Goal: Task Accomplishment & Management: Manage account settings

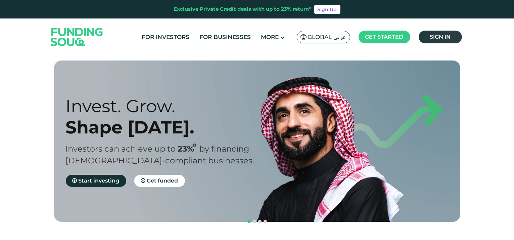
click at [436, 35] on span "Sign in" at bounding box center [439, 37] width 21 height 6
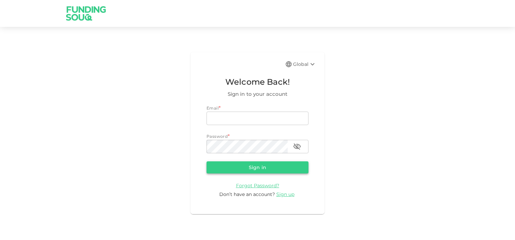
type input "[EMAIL_ADDRESS][DOMAIN_NAME]"
click at [250, 167] on button "Sign in" at bounding box center [258, 167] width 102 height 12
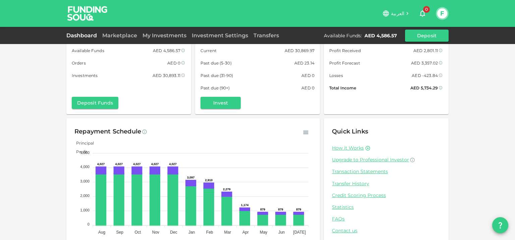
scroll to position [34, 0]
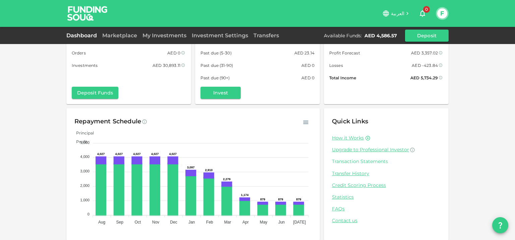
click at [353, 163] on link "Transaction Statements" at bounding box center [386, 161] width 109 height 6
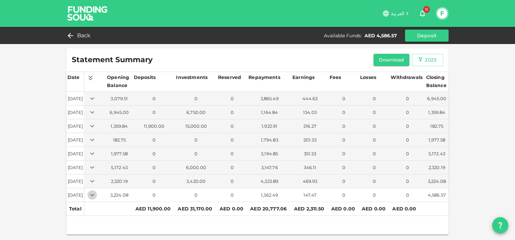
drag, startPoint x: 103, startPoint y: 193, endPoint x: 109, endPoint y: 193, distance: 6.4
click at [94, 193] on icon "Expand" at bounding box center [92, 194] width 4 height 2
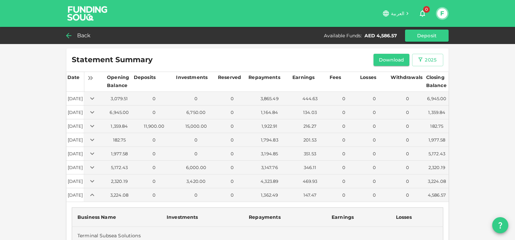
click at [85, 35] on span "Back" at bounding box center [84, 35] width 14 height 9
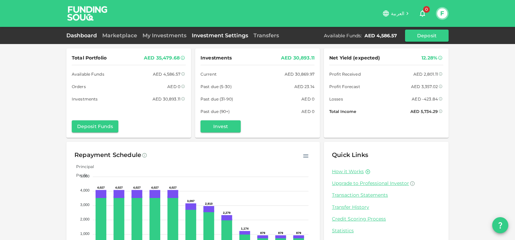
click at [235, 36] on link "Investment Settings" at bounding box center [220, 35] width 62 height 6
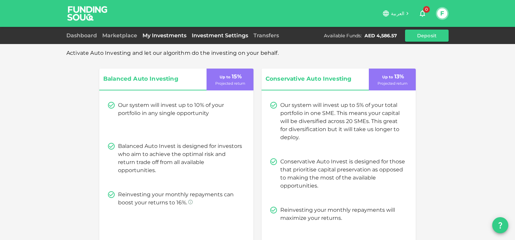
click at [171, 36] on link "My Investments" at bounding box center [164, 35] width 49 height 6
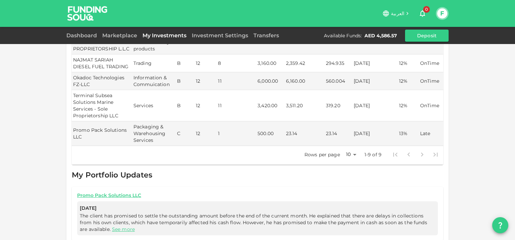
scroll to position [204, 0]
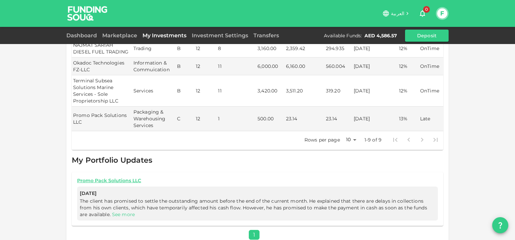
click at [112, 211] on link "See more" at bounding box center [123, 214] width 23 height 6
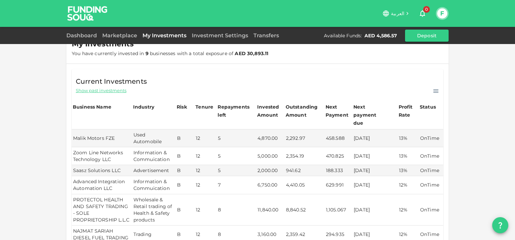
scroll to position [0, 0]
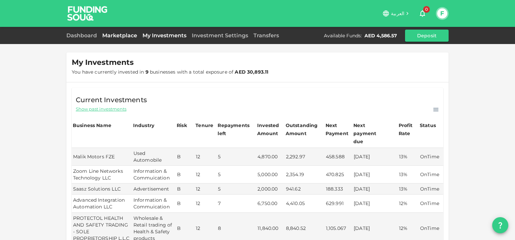
click at [117, 35] on link "Marketplace" at bounding box center [120, 35] width 40 height 6
